Goal: Navigation & Orientation: Find specific page/section

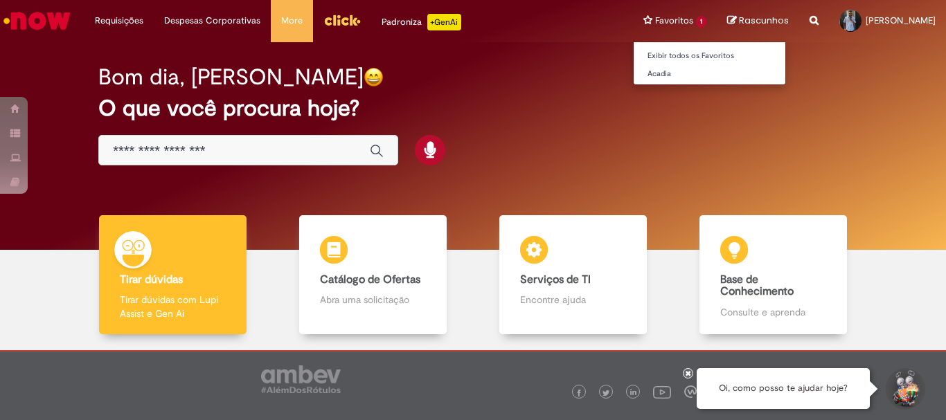
click at [633, 21] on li "Favoritos 1 Exibir todos os Favoritos [GEOGRAPHIC_DATA]" at bounding box center [675, 21] width 84 height 42
click at [633, 19] on li "Favoritos 1 Exibir todos os Favoritos [GEOGRAPHIC_DATA]" at bounding box center [675, 21] width 84 height 42
click at [633, 54] on link "Exibir todos os Favoritos" at bounding box center [709, 55] width 152 height 15
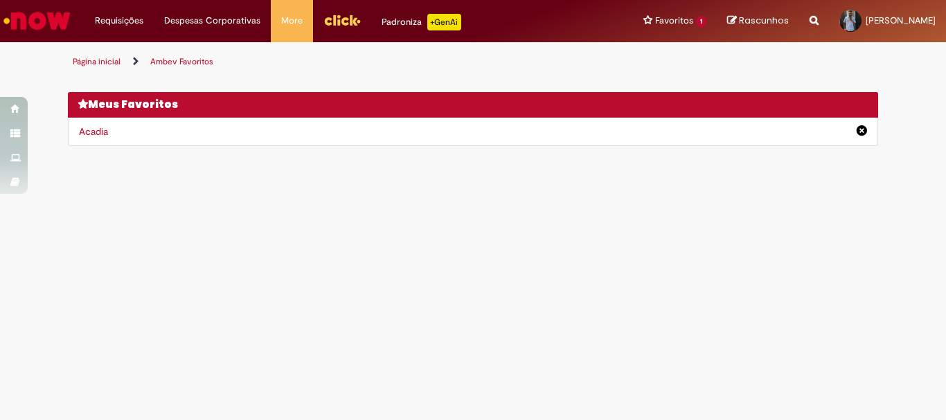
click at [449, 133] on div "Acadia" at bounding box center [473, 132] width 810 height 28
click at [90, 129] on link "Acadia" at bounding box center [93, 131] width 29 height 12
click at [45, 17] on img "Ir para a Homepage" at bounding box center [36, 21] width 71 height 28
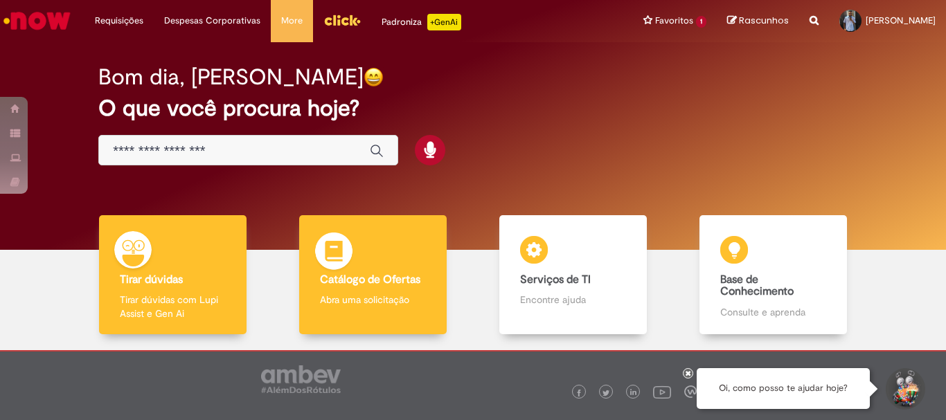
click at [390, 263] on div "Catálogo de Ofertas Catálogo de Ofertas Abra uma solicitação" at bounding box center [372, 275] width 147 height 120
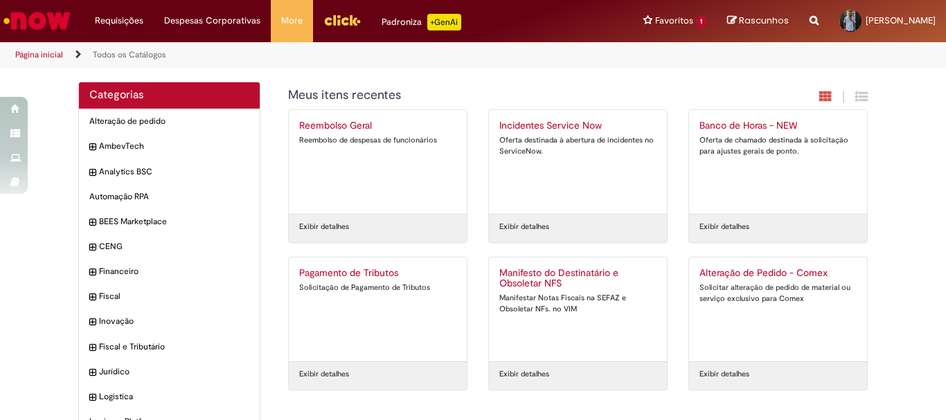
click at [42, 15] on img "Ir para a Homepage" at bounding box center [36, 21] width 71 height 28
